Goal: Information Seeking & Learning: Learn about a topic

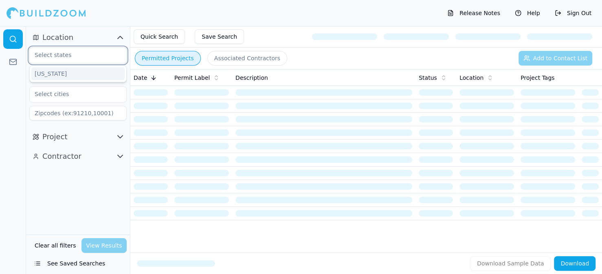
click at [57, 53] on input "text" at bounding box center [73, 55] width 86 height 15
click at [42, 70] on div "[US_STATE]" at bounding box center [77, 73] width 93 height 13
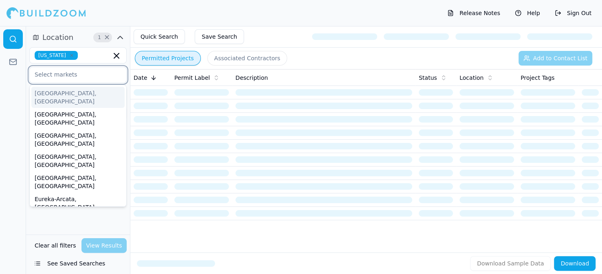
click at [55, 74] on input "text" at bounding box center [73, 74] width 86 height 15
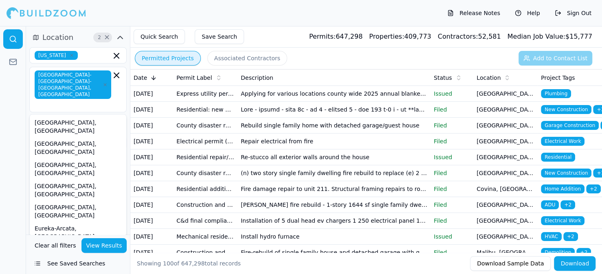
click at [58, 228] on div "Location 2 × [US_STATE] [GEOGRAPHIC_DATA]-[GEOGRAPHIC_DATA]-[GEOGRAPHIC_DATA], …" at bounding box center [78, 130] width 104 height 208
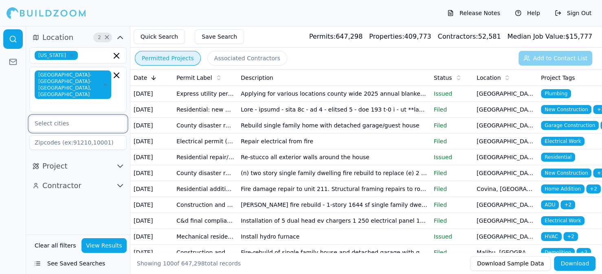
click at [38, 116] on input "text" at bounding box center [73, 123] width 86 height 15
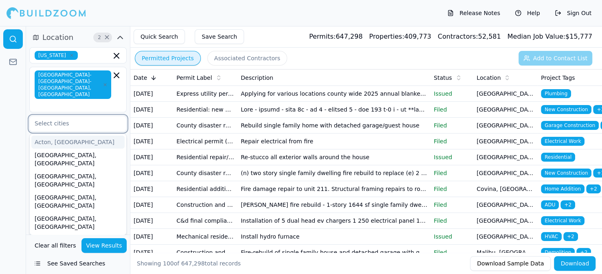
click at [39, 116] on input "text" at bounding box center [73, 123] width 86 height 15
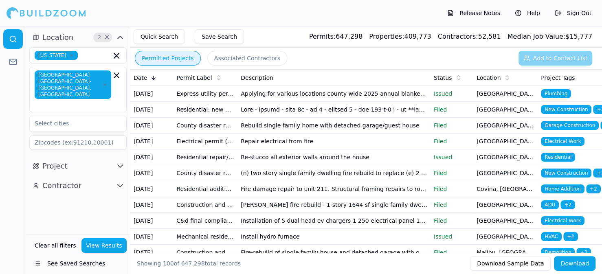
click at [79, 202] on div "Location 2 × [US_STATE] [GEOGRAPHIC_DATA]-[GEOGRAPHIC_DATA]-[GEOGRAPHIC_DATA], …" at bounding box center [78, 130] width 104 height 208
click at [122, 161] on icon "button" at bounding box center [120, 166] width 10 height 10
click at [46, 176] on input "text" at bounding box center [73, 183] width 86 height 15
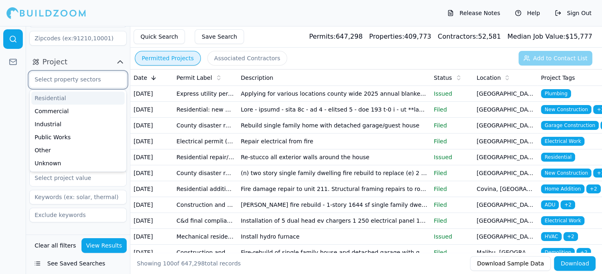
click at [48, 92] on div "Residential" at bounding box center [77, 98] width 93 height 13
click at [49, 92] on div "Commercial" at bounding box center [77, 98] width 93 height 13
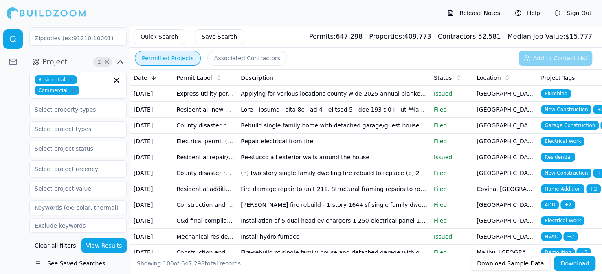
click at [11, 153] on div at bounding box center [13, 150] width 26 height 248
click at [60, 239] on div "Contractor" at bounding box center [78, 249] width 104 height 20
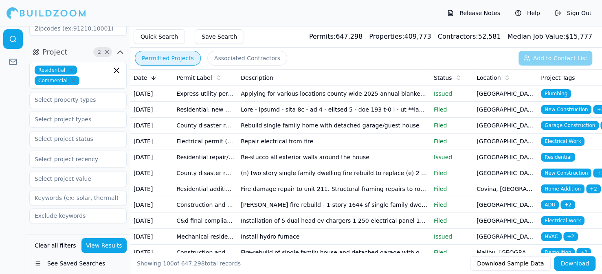
click at [116, 235] on icon "button" at bounding box center [120, 240] width 10 height 10
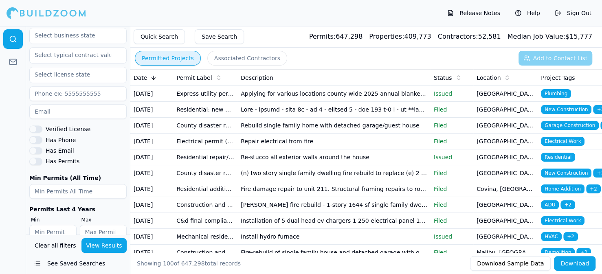
scroll to position [0, 0]
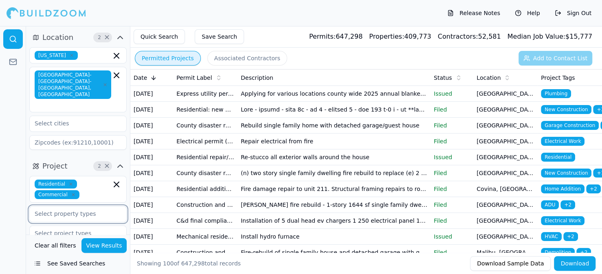
click at [63, 206] on input "text" at bounding box center [73, 213] width 86 height 15
click at [107, 226] on div "Accessory Unit" at bounding box center [77, 232] width 93 height 13
click at [116, 210] on icon "button" at bounding box center [117, 215] width 10 height 10
click at [61, 226] on div "Accessory Unit" at bounding box center [77, 232] width 93 height 13
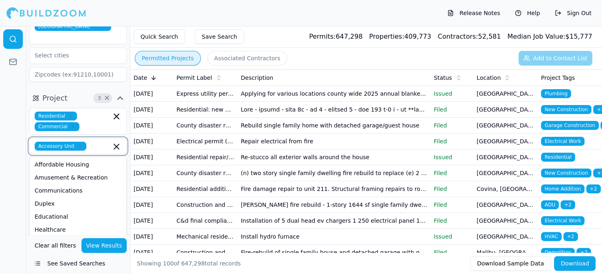
scroll to position [81, 0]
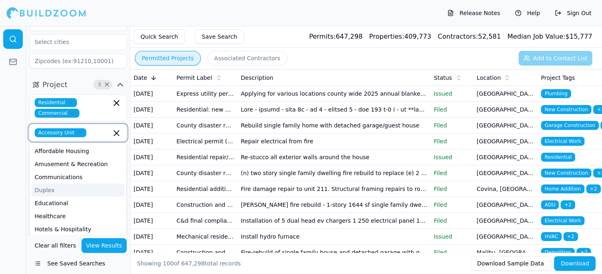
click at [45, 184] on div "Duplex" at bounding box center [77, 190] width 93 height 13
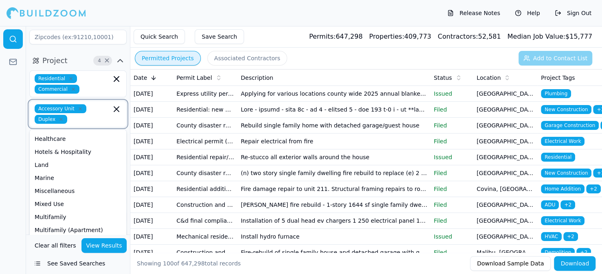
scroll to position [64, 0]
click at [43, 197] on div "Multifamily" at bounding box center [77, 203] width 93 height 13
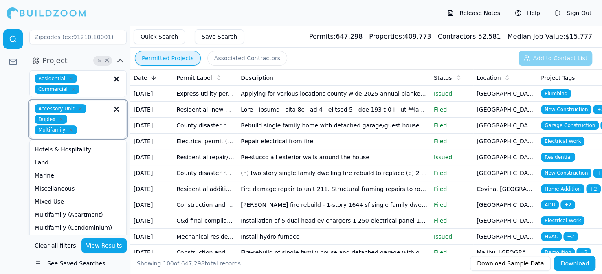
click at [43, 208] on div "Multifamily (Apartment)" at bounding box center [77, 214] width 93 height 13
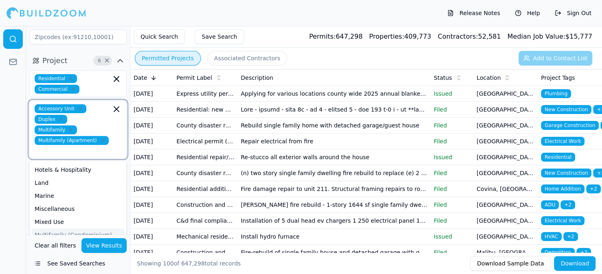
click at [41, 228] on div "Multifamily (Condominium)" at bounding box center [77, 234] width 93 height 13
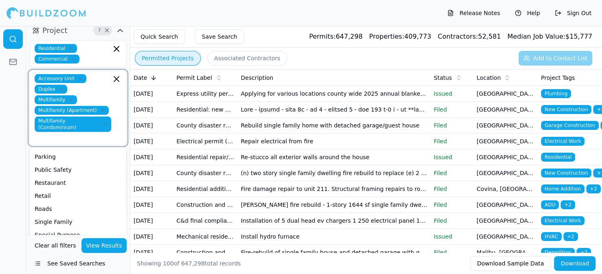
scroll to position [155, 0]
click at [42, 202] on div "Single Family" at bounding box center [77, 208] width 93 height 13
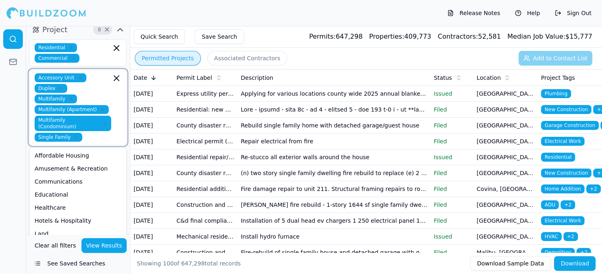
scroll to position [142, 0]
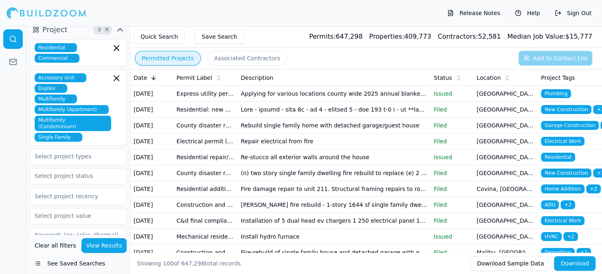
click at [97, 245] on button "View Results" at bounding box center [104, 245] width 46 height 15
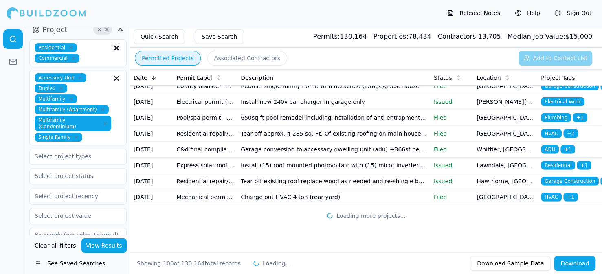
scroll to position [1973, 0]
click at [241, 58] on button "Associated Contractors" at bounding box center [247, 58] width 80 height 15
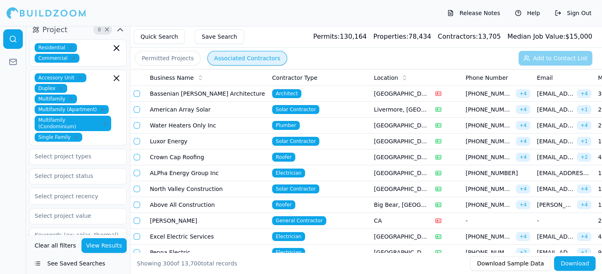
click at [158, 58] on button "Permitted Projects" at bounding box center [168, 58] width 66 height 15
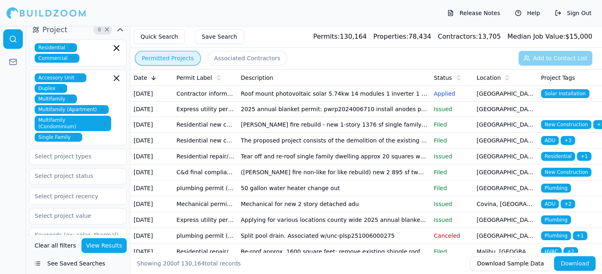
click at [572, 267] on button "Download" at bounding box center [575, 263] width 42 height 15
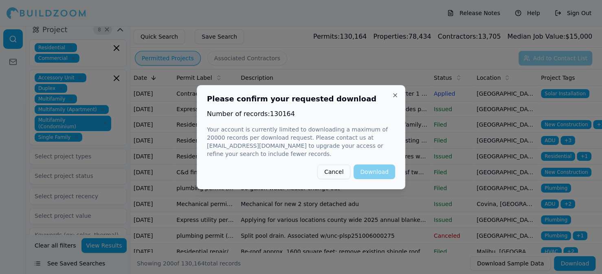
click at [335, 173] on button "Cancel" at bounding box center [333, 172] width 33 height 15
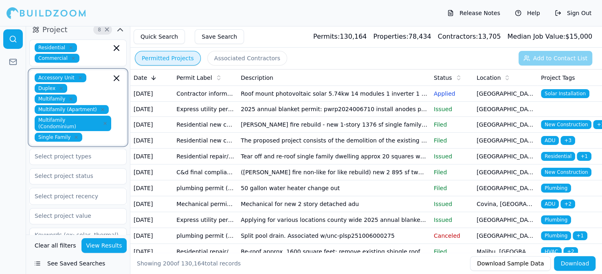
click at [118, 73] on icon "button" at bounding box center [117, 78] width 10 height 10
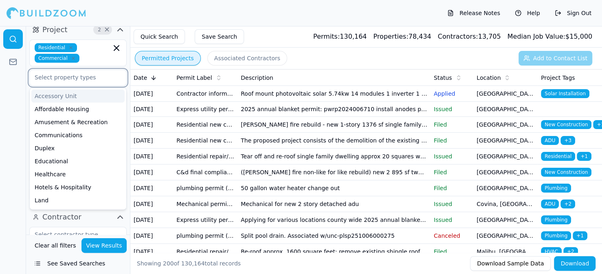
click at [57, 90] on div "Accessory Unit" at bounding box center [77, 96] width 93 height 13
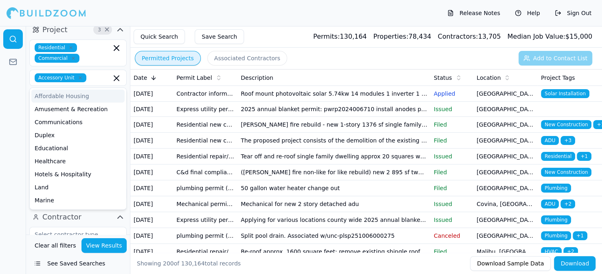
click at [284, 14] on div "Release Notes Help Sign Out" at bounding box center [301, 13] width 602 height 26
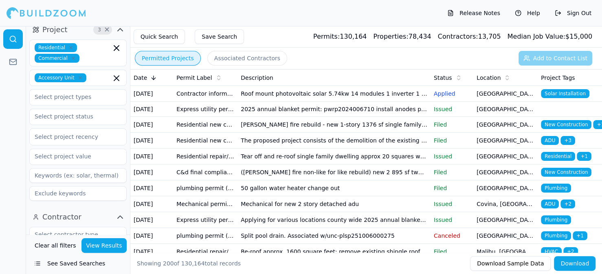
click at [96, 243] on button "View Results" at bounding box center [104, 245] width 46 height 15
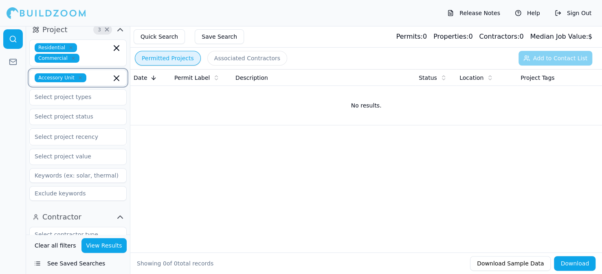
click at [113, 73] on icon "button" at bounding box center [117, 78] width 10 height 10
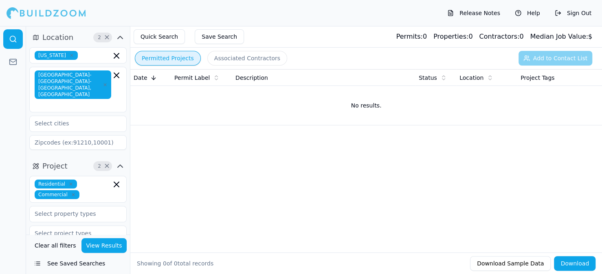
click at [109, 244] on button "View Results" at bounding box center [104, 245] width 46 height 15
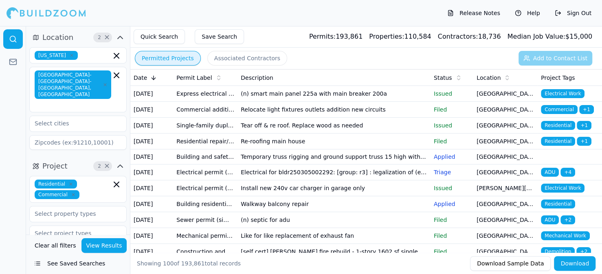
click at [151, 77] on icon at bounding box center [153, 78] width 7 height 7
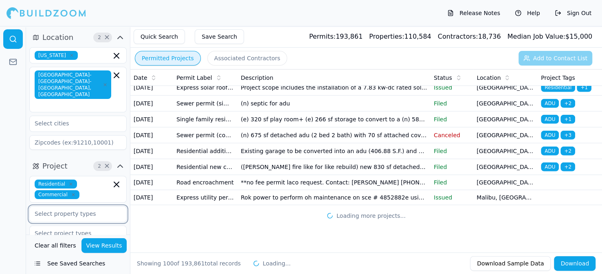
click at [68, 206] on input "text" at bounding box center [73, 213] width 86 height 15
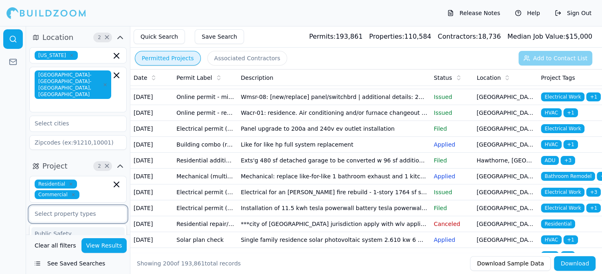
click at [69, 227] on div "Public Safety" at bounding box center [77, 233] width 93 height 13
click at [115, 210] on icon "button" at bounding box center [117, 215] width 10 height 10
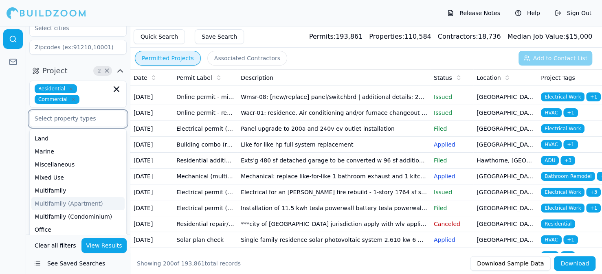
click at [50, 197] on div "Multifamily (Apartment)" at bounding box center [77, 203] width 93 height 13
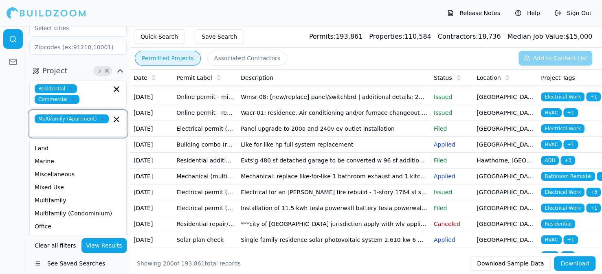
click at [50, 207] on div "Multifamily (Condominium)" at bounding box center [77, 213] width 93 height 13
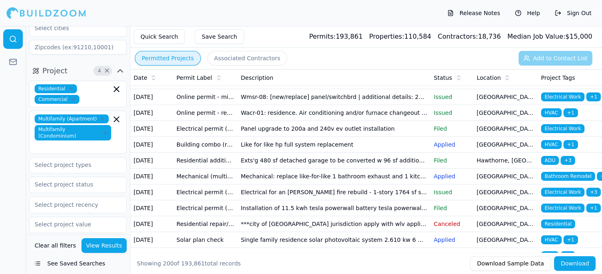
click at [97, 247] on button "View Results" at bounding box center [104, 245] width 46 height 15
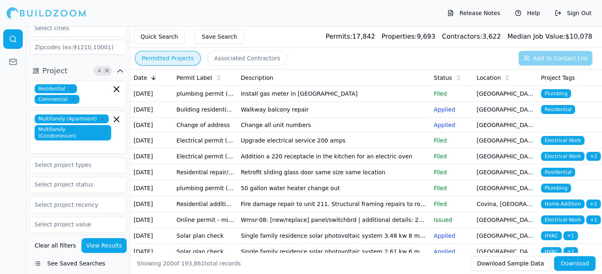
click at [573, 264] on button "Download" at bounding box center [575, 263] width 42 height 15
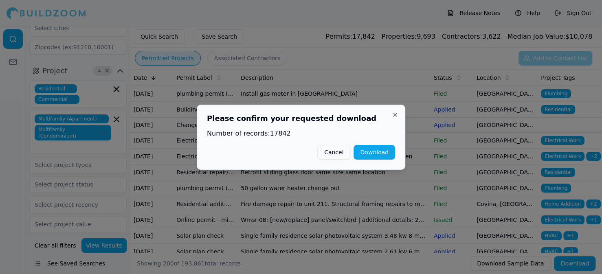
click at [374, 155] on button "Download" at bounding box center [374, 152] width 42 height 15
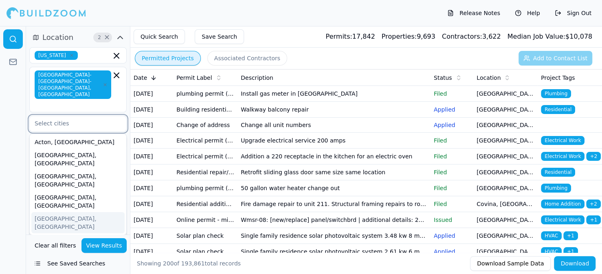
click at [44, 116] on input "text" at bounding box center [73, 123] width 86 height 15
click at [43, 212] on div "[GEOGRAPHIC_DATA], [GEOGRAPHIC_DATA]" at bounding box center [77, 222] width 93 height 21
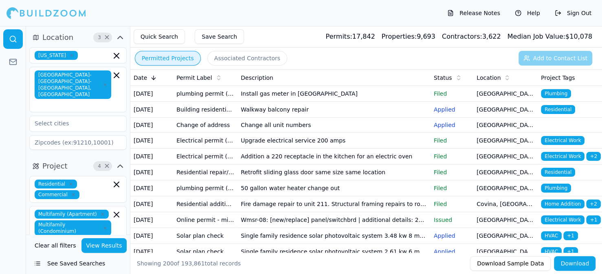
click at [4, 201] on div at bounding box center [13, 150] width 26 height 248
click at [46, 116] on div at bounding box center [78, 123] width 97 height 15
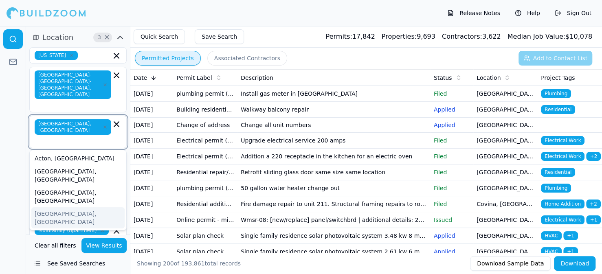
click at [43, 207] on div "[GEOGRAPHIC_DATA], [GEOGRAPHIC_DATA]" at bounding box center [77, 217] width 93 height 21
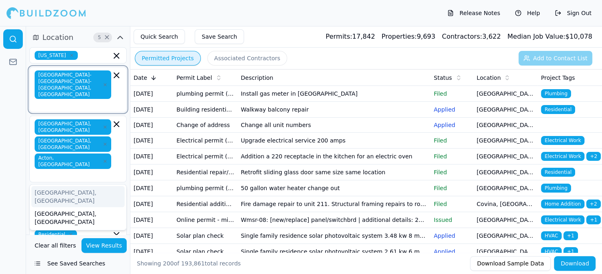
click at [117, 74] on icon "button" at bounding box center [116, 75] width 5 height 5
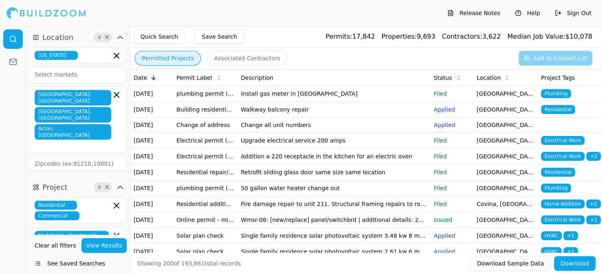
click at [9, 138] on div at bounding box center [13, 150] width 26 height 248
click at [96, 242] on button "View Results" at bounding box center [104, 245] width 46 height 15
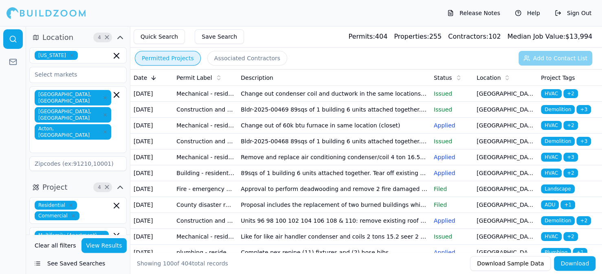
click at [205, 118] on td "Construction and demolition recycling permit - residential" at bounding box center [205, 110] width 64 height 16
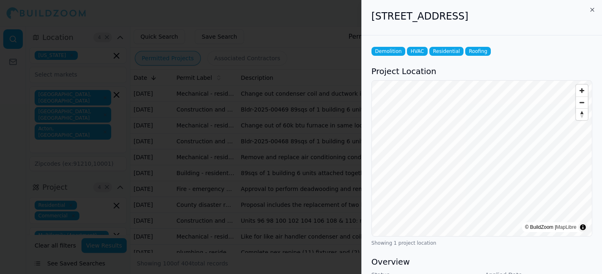
click at [297, 37] on div at bounding box center [301, 137] width 602 height 274
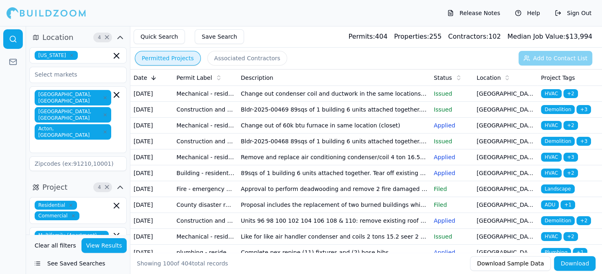
click at [319, 213] on td "Proposal includes the replacement of two burned buildings which mainainted 5 ap…" at bounding box center [333, 205] width 193 height 16
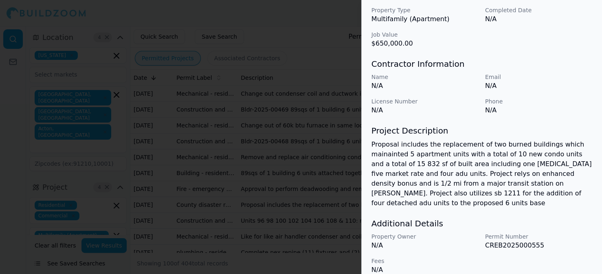
scroll to position [314, 0]
click at [293, 22] on div at bounding box center [301, 137] width 602 height 274
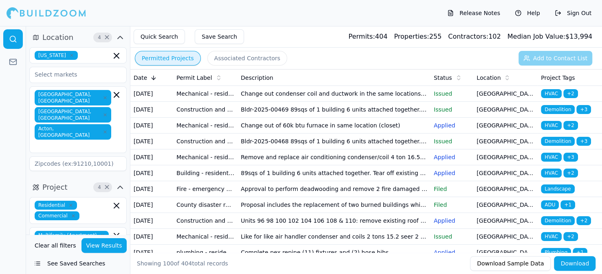
click at [339, 213] on td "Proposal includes the replacement of two burned buildings which mainainted 5 ap…" at bounding box center [333, 205] width 193 height 16
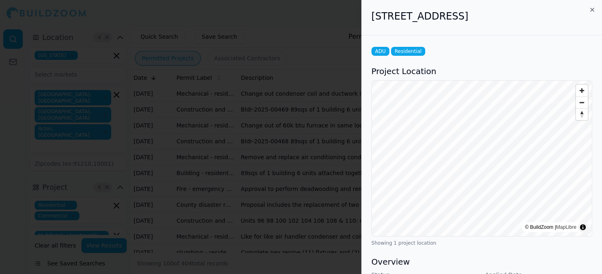
click at [316, 14] on div at bounding box center [301, 137] width 602 height 274
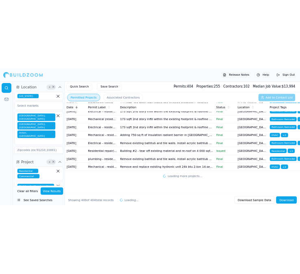
scroll to position [8607, 0]
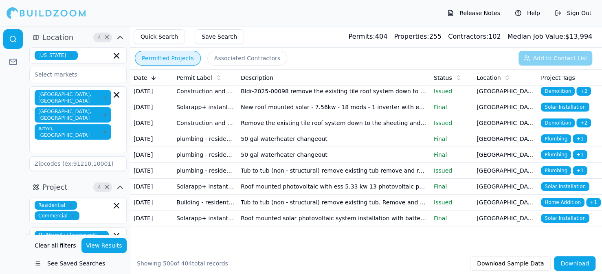
click at [576, 265] on button "Download" at bounding box center [575, 263] width 42 height 15
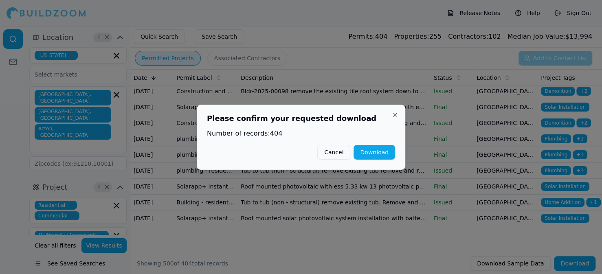
click at [378, 153] on button "Download" at bounding box center [374, 152] width 42 height 15
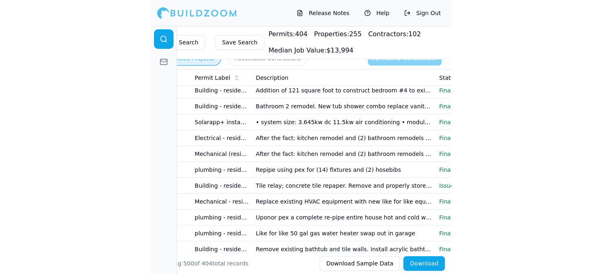
scroll to position [5390, 0]
